Goal: Use online tool/utility: Utilize a website feature to perform a specific function

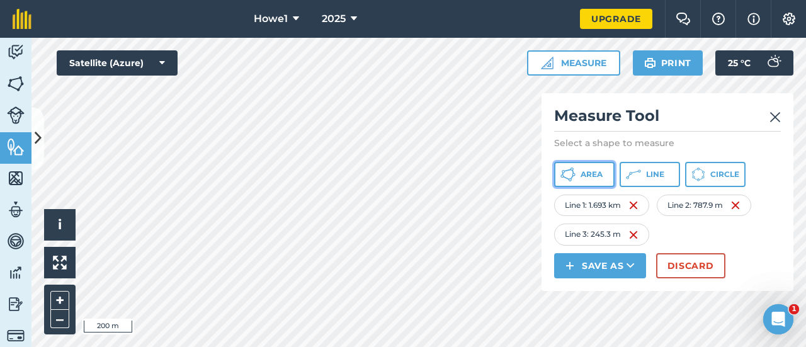
click at [590, 181] on button "Area" at bounding box center [584, 174] width 60 height 25
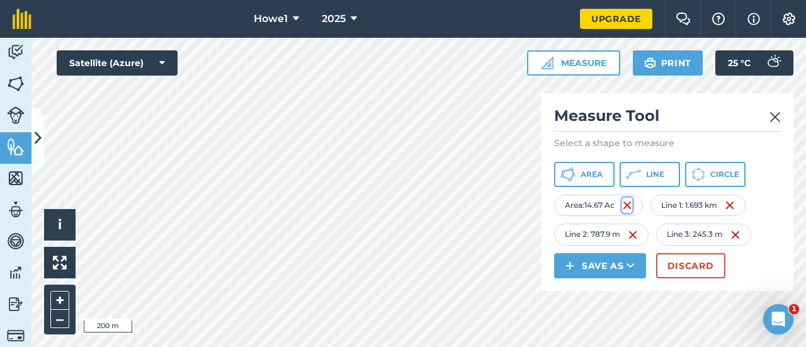
click at [629, 203] on img at bounding box center [627, 205] width 10 height 15
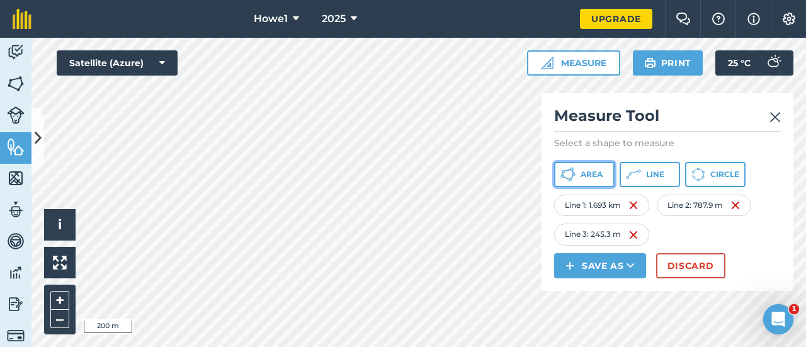
click at [599, 175] on span "Area" at bounding box center [591, 174] width 22 height 10
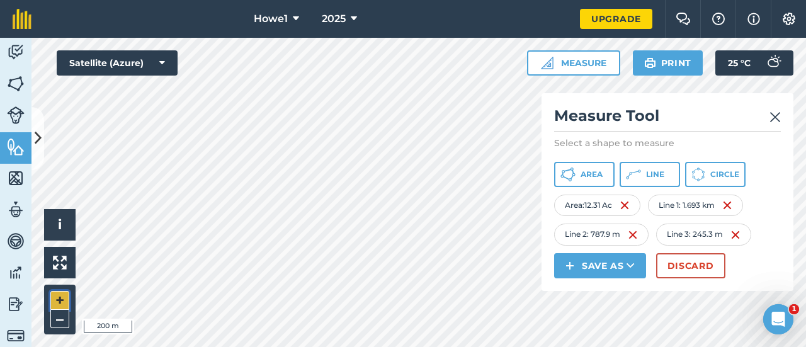
click at [60, 303] on button "+" at bounding box center [59, 300] width 19 height 19
click at [60, 317] on button "–" at bounding box center [59, 319] width 19 height 18
click at [63, 299] on button "+" at bounding box center [59, 300] width 19 height 19
click at [648, 177] on span "Line" at bounding box center [655, 174] width 18 height 10
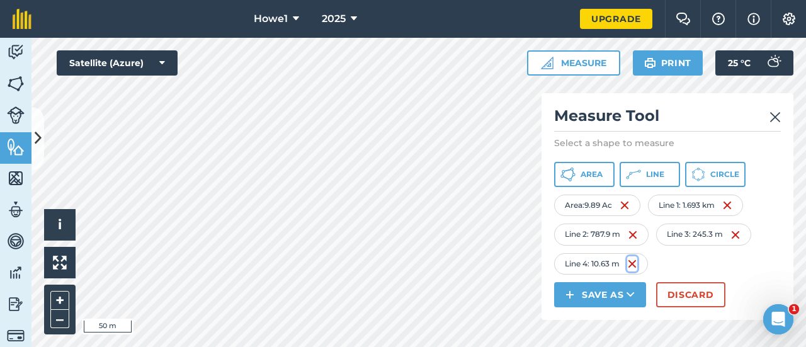
click at [631, 261] on img at bounding box center [632, 263] width 10 height 15
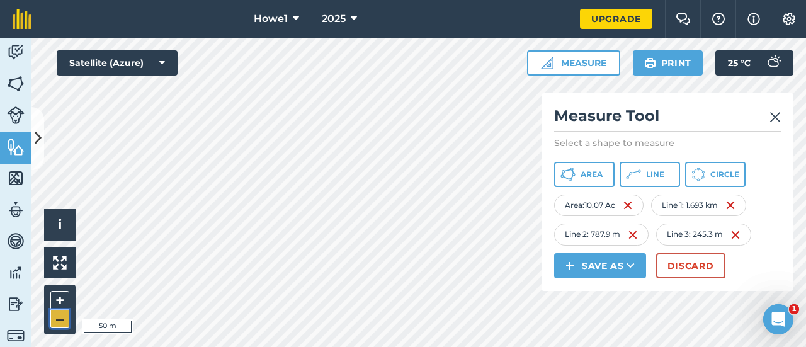
click at [55, 314] on button "–" at bounding box center [59, 319] width 19 height 18
click at [58, 301] on button "+" at bounding box center [59, 300] width 19 height 19
click at [575, 174] on icon at bounding box center [567, 174] width 15 height 15
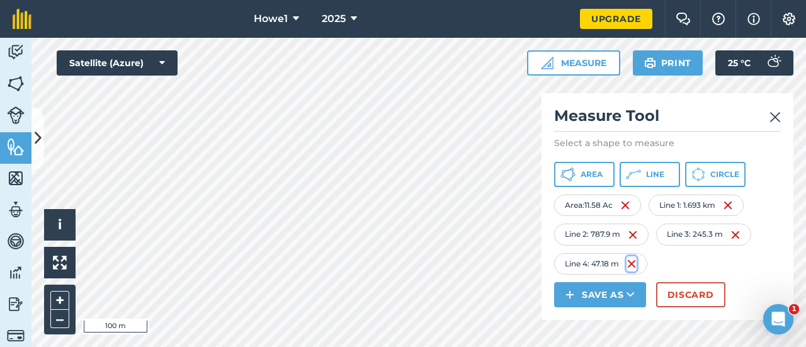
click at [633, 264] on img at bounding box center [631, 263] width 10 height 15
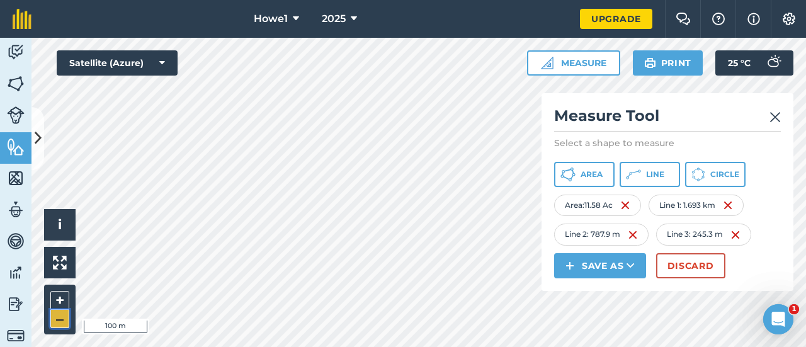
click at [60, 322] on button "–" at bounding box center [59, 319] width 19 height 18
